Goal: Information Seeking & Learning: Learn about a topic

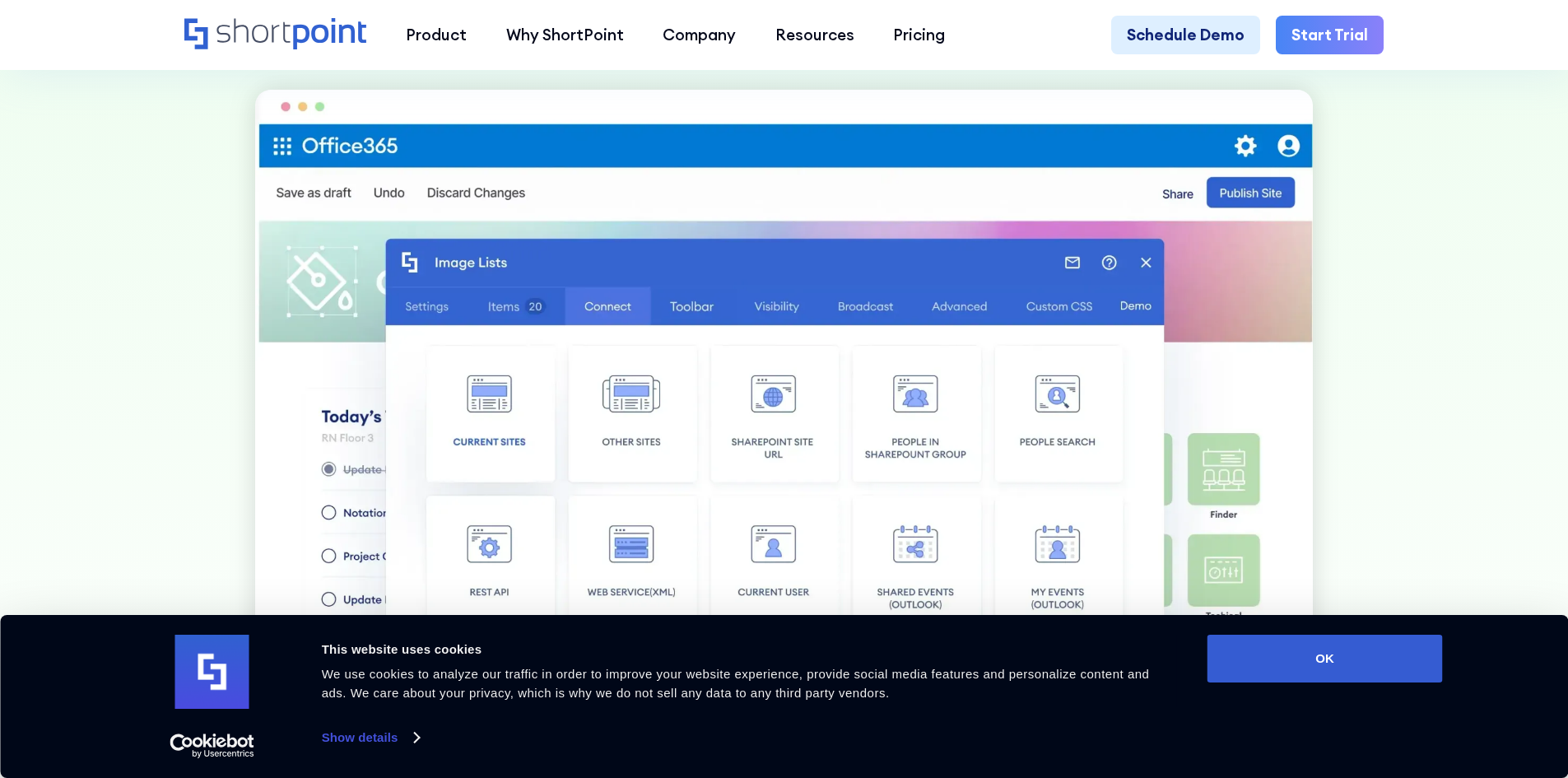
scroll to position [906, 0]
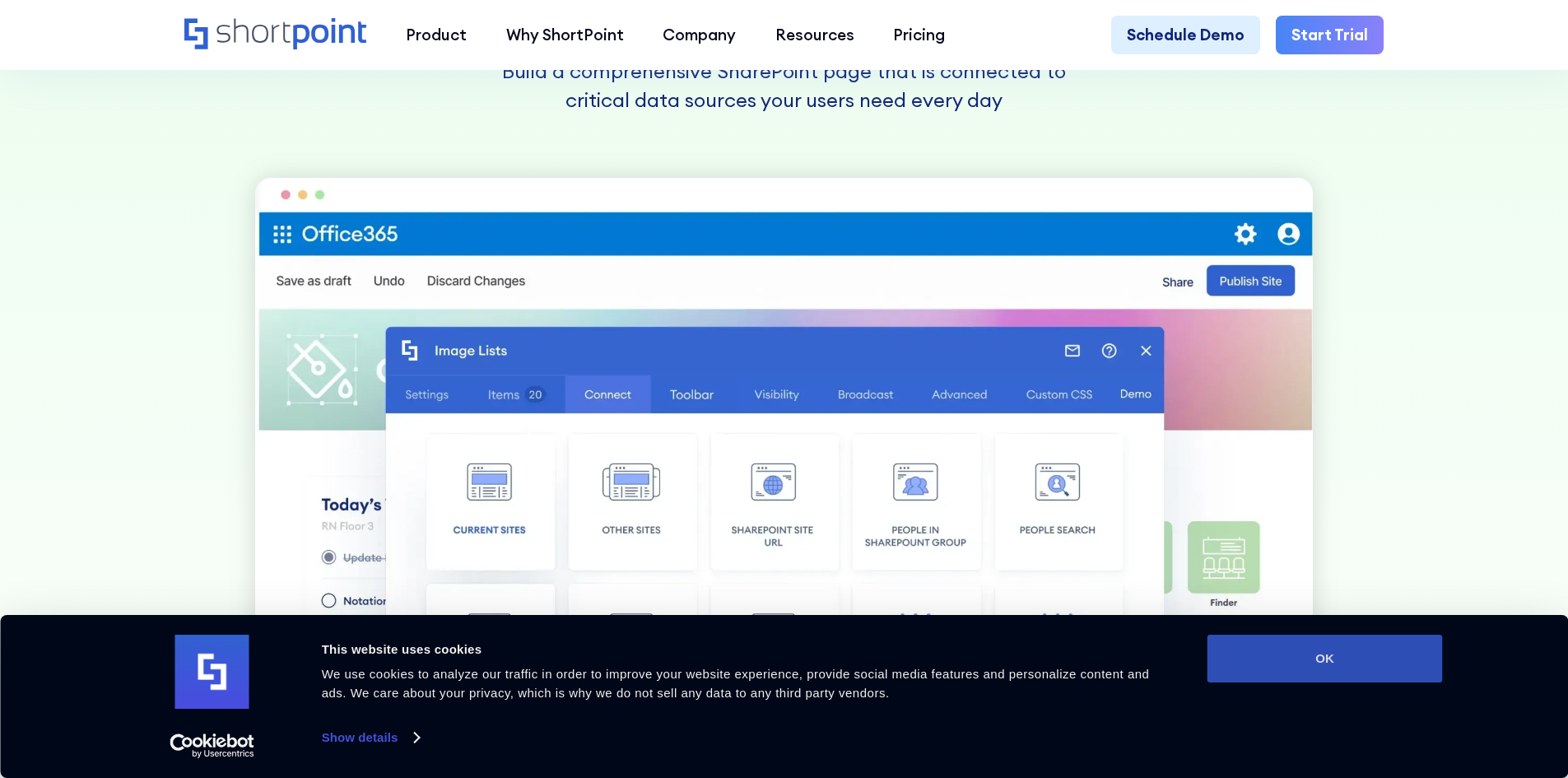
click at [1374, 675] on button "OK" at bounding box center [1326, 659] width 235 height 48
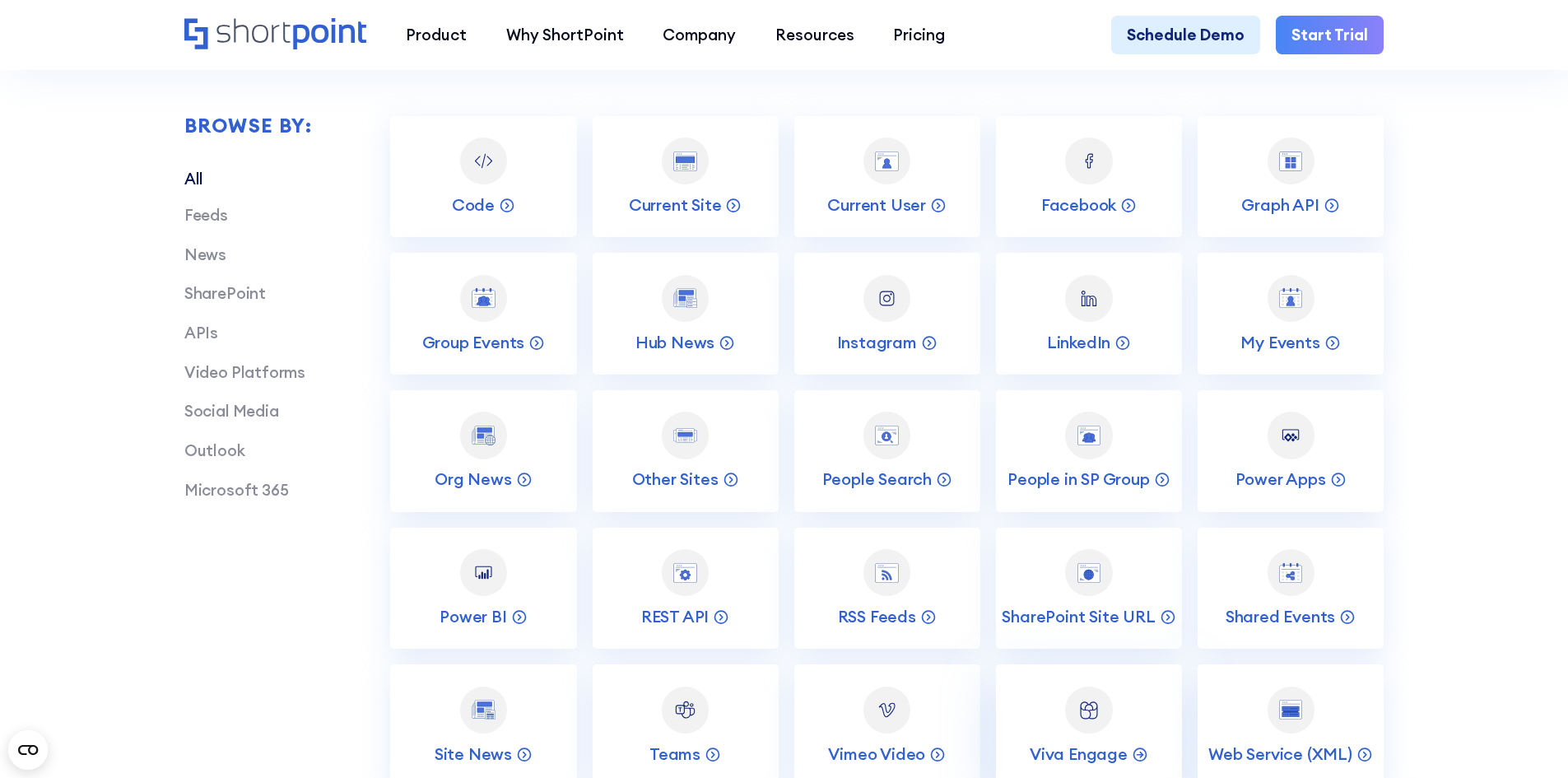
scroll to position [3130, 0]
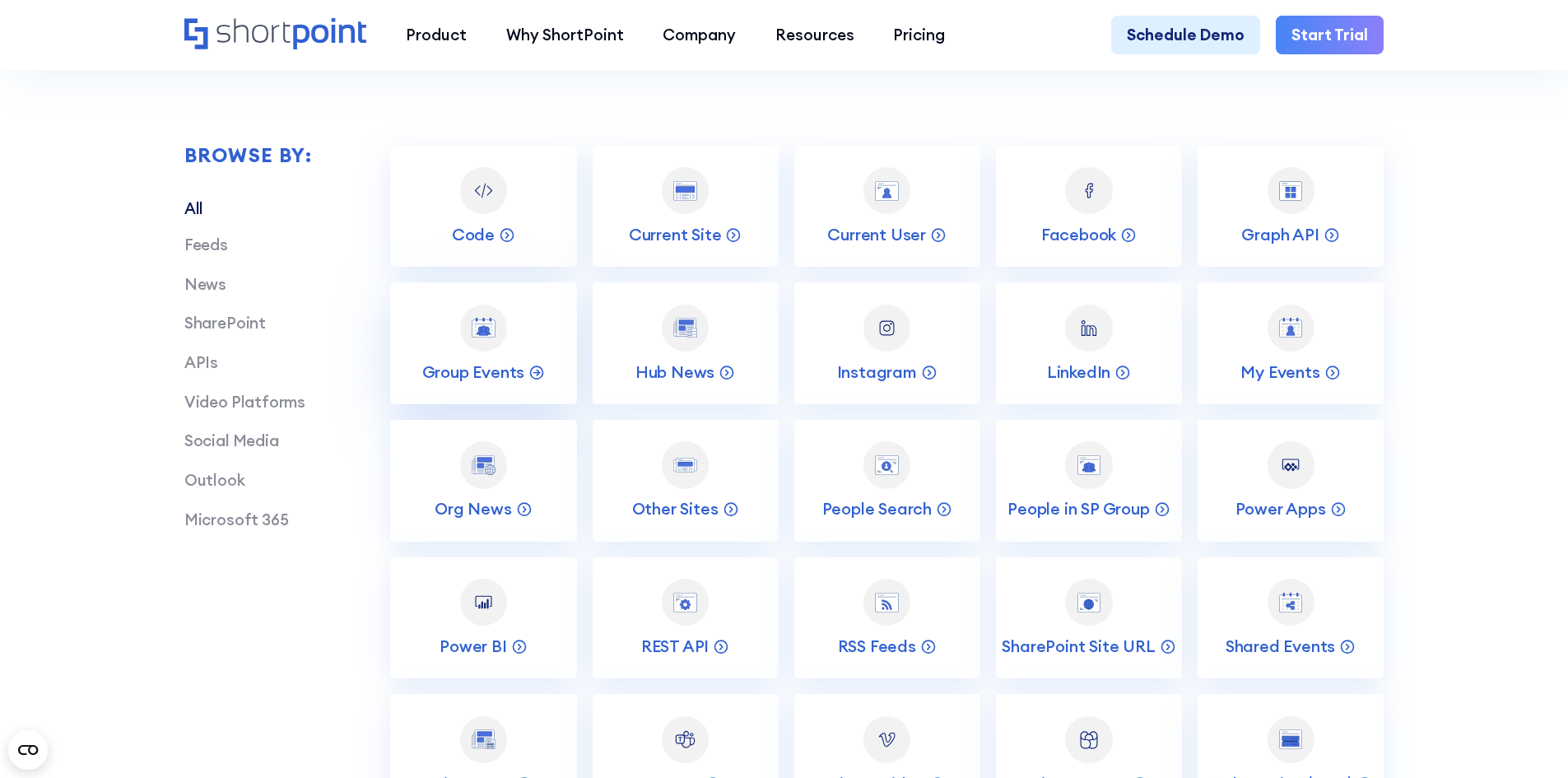
click at [473, 338] on img at bounding box center [484, 328] width 24 height 20
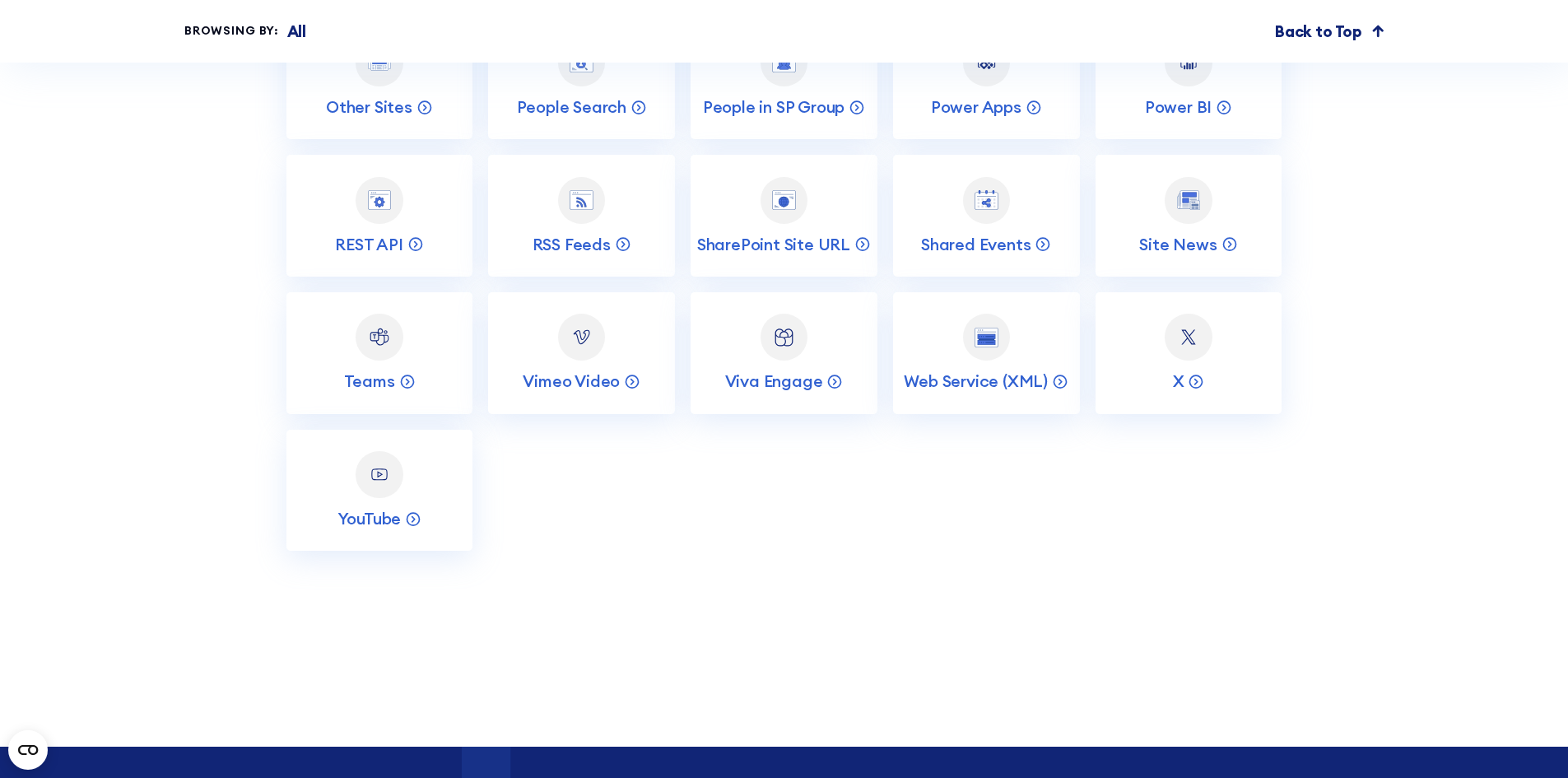
scroll to position [7331, 0]
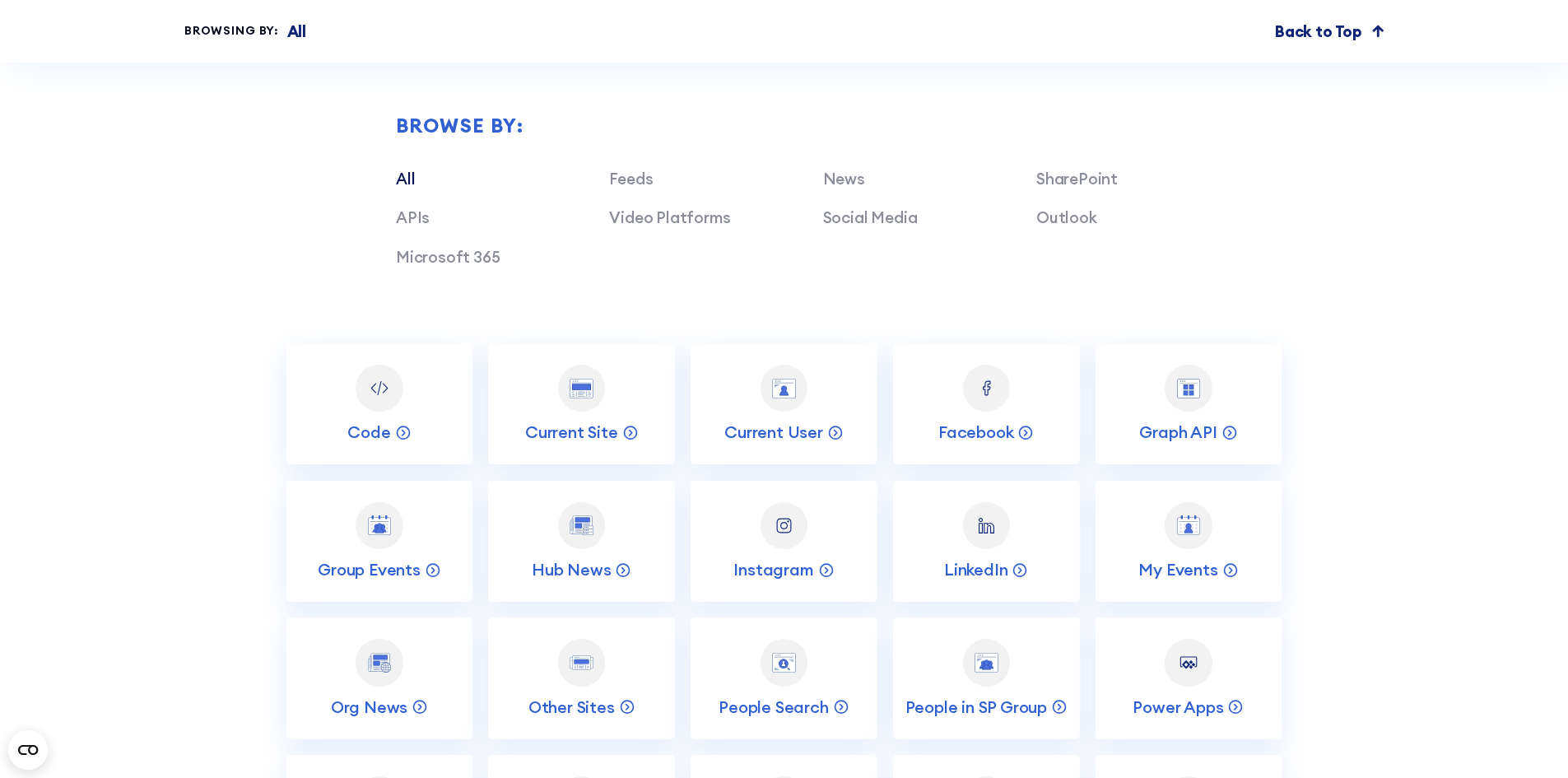
scroll to position [4696, 0]
